Goal: Check status: Check status

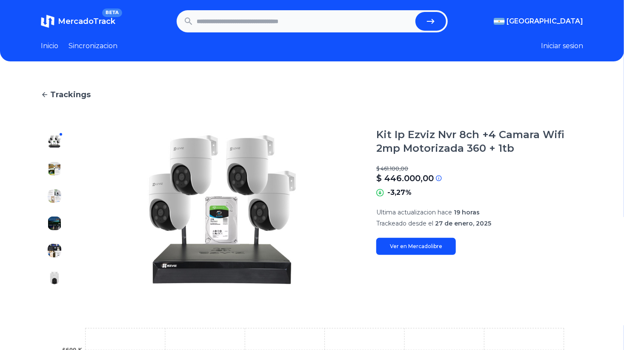
scroll to position [43, 0]
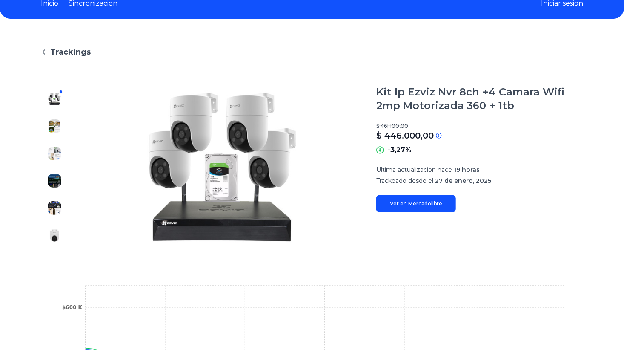
drag, startPoint x: 455, startPoint y: 175, endPoint x: 488, endPoint y: 170, distance: 32.8
click at [488, 170] on p "Ultima actualizacion hace 19 horas" at bounding box center [479, 169] width 207 height 9
click at [485, 181] on span "27 de enero, 2025" at bounding box center [463, 181] width 56 height 8
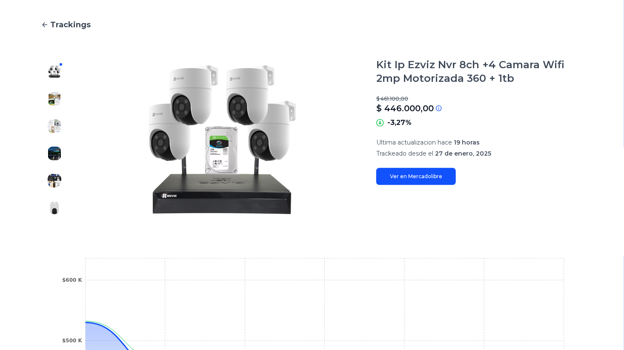
scroll to position [0, 0]
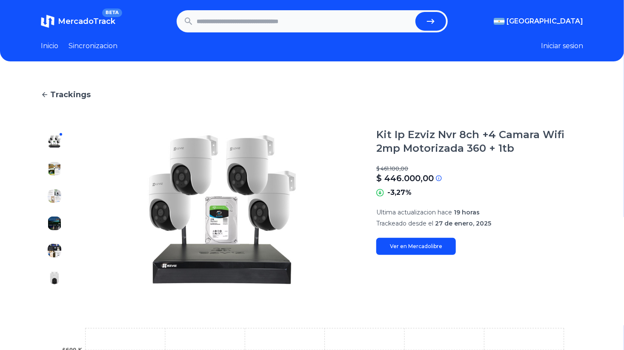
click at [59, 172] on img at bounding box center [55, 169] width 14 height 14
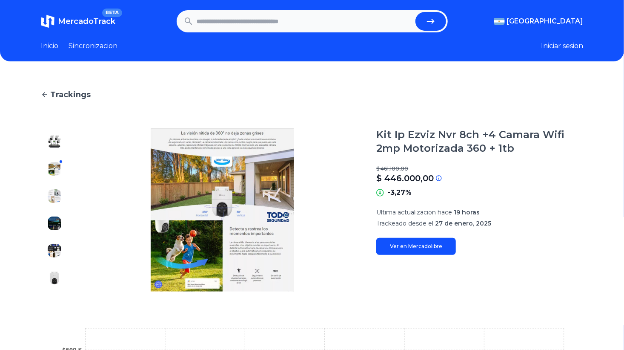
click at [60, 191] on img at bounding box center [55, 196] width 14 height 14
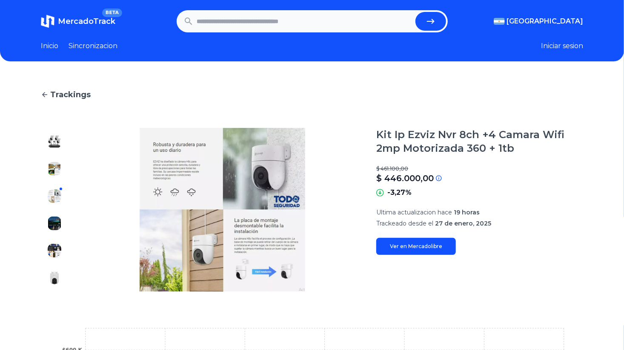
click at [55, 215] on div at bounding box center [54, 210] width 27 height 164
click at [58, 225] on img at bounding box center [55, 223] width 14 height 14
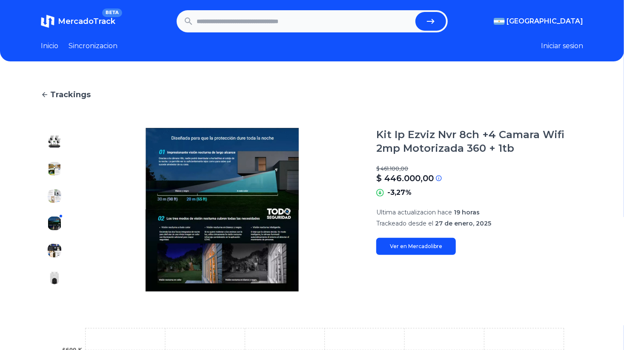
drag, startPoint x: 53, startPoint y: 254, endPoint x: 53, endPoint y: 259, distance: 5.1
click at [53, 255] on img at bounding box center [55, 251] width 14 height 14
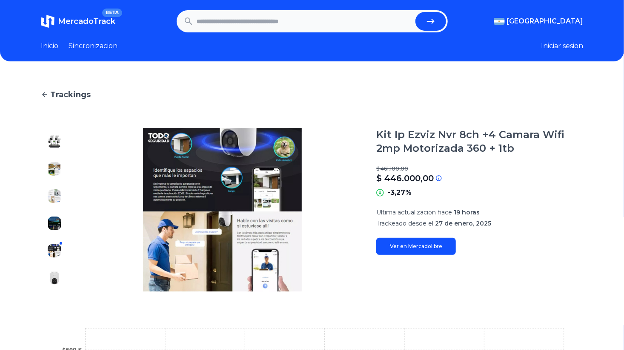
click at [54, 284] on div at bounding box center [54, 210] width 27 height 164
click at [55, 282] on img at bounding box center [55, 278] width 14 height 14
